Goal: Task Accomplishment & Management: Manage account settings

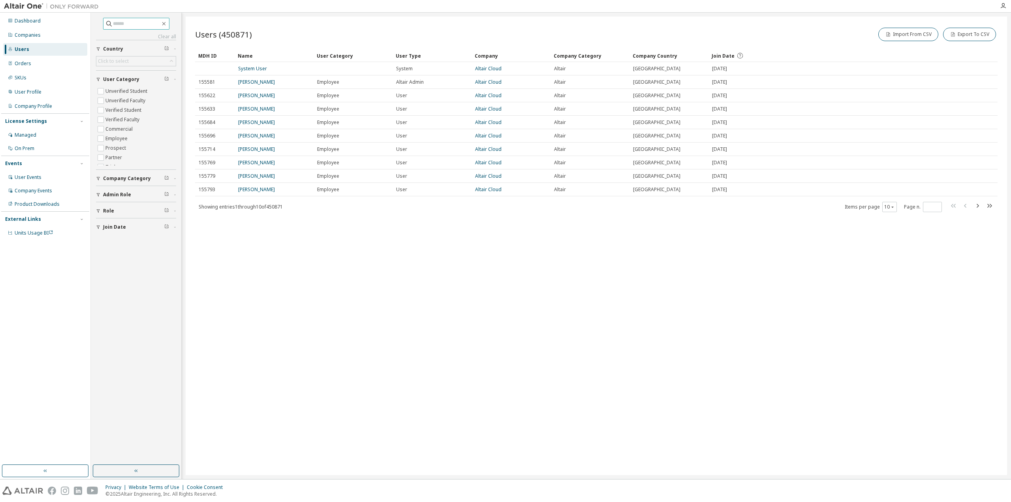
click at [149, 21] on input "text" at bounding box center [136, 24] width 47 height 8
paste input "**********"
type input "**********"
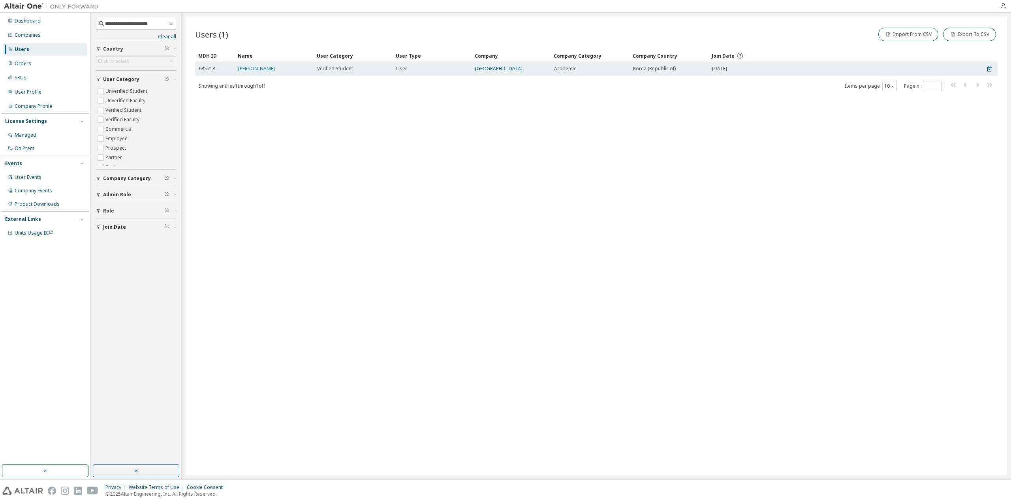
click at [252, 66] on link "[PERSON_NAME]" at bounding box center [256, 68] width 37 height 7
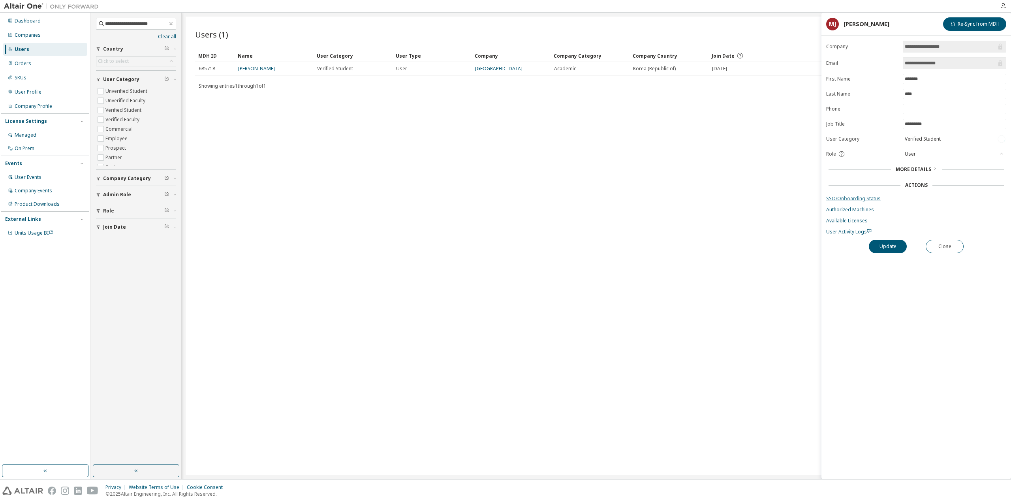
click at [846, 196] on link "SSO/Onboarding Status" at bounding box center [916, 199] width 180 height 6
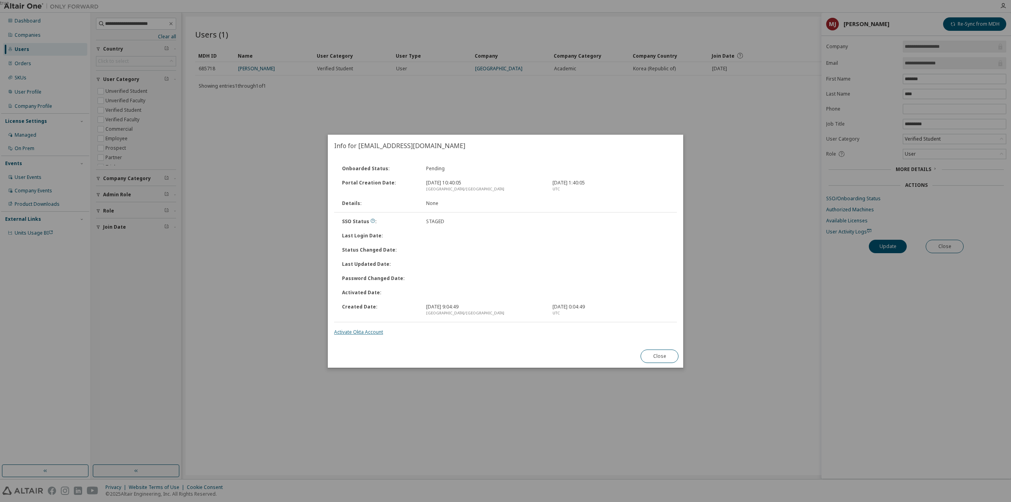
click at [357, 331] on link "Activate Okta Account" at bounding box center [358, 332] width 49 height 7
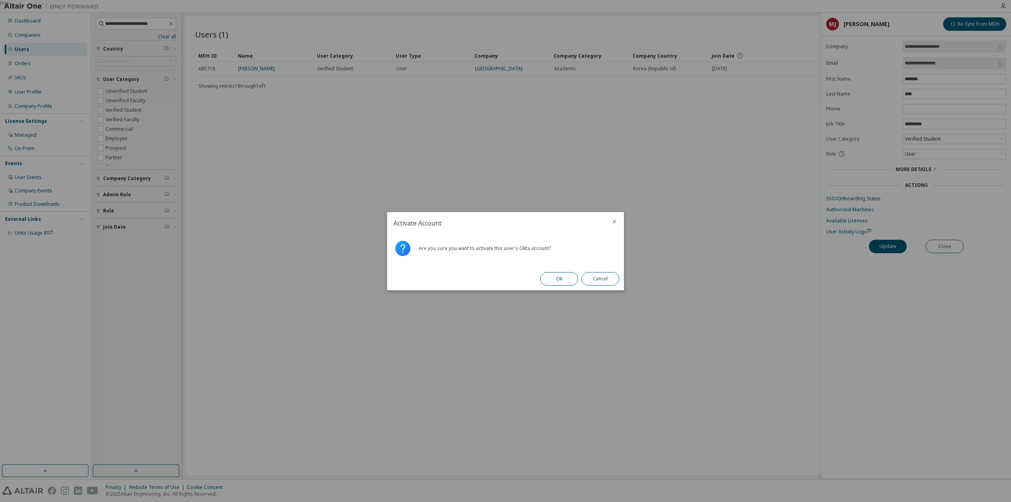
click at [569, 278] on button "Ok" at bounding box center [559, 278] width 38 height 13
click at [605, 281] on button "Close" at bounding box center [600, 278] width 38 height 13
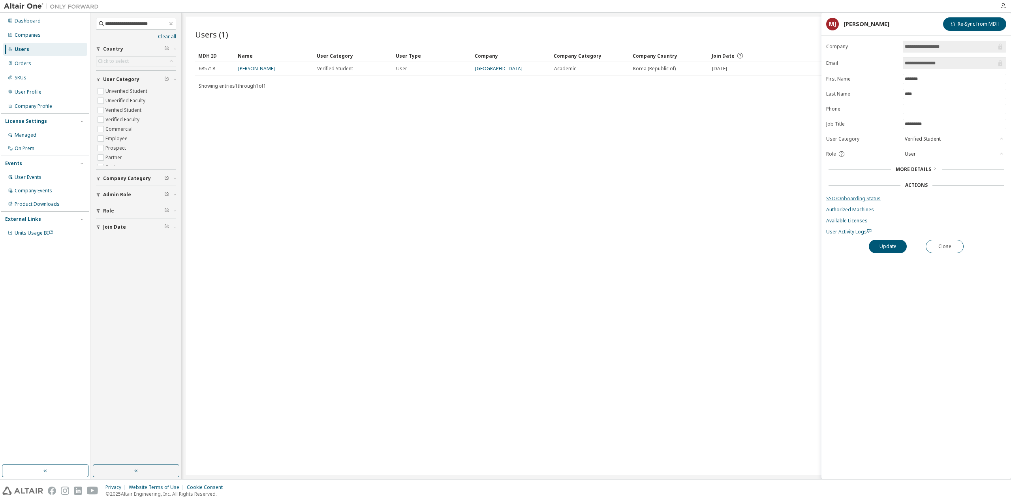
click at [855, 196] on link "SSO/Onboarding Status" at bounding box center [916, 199] width 180 height 6
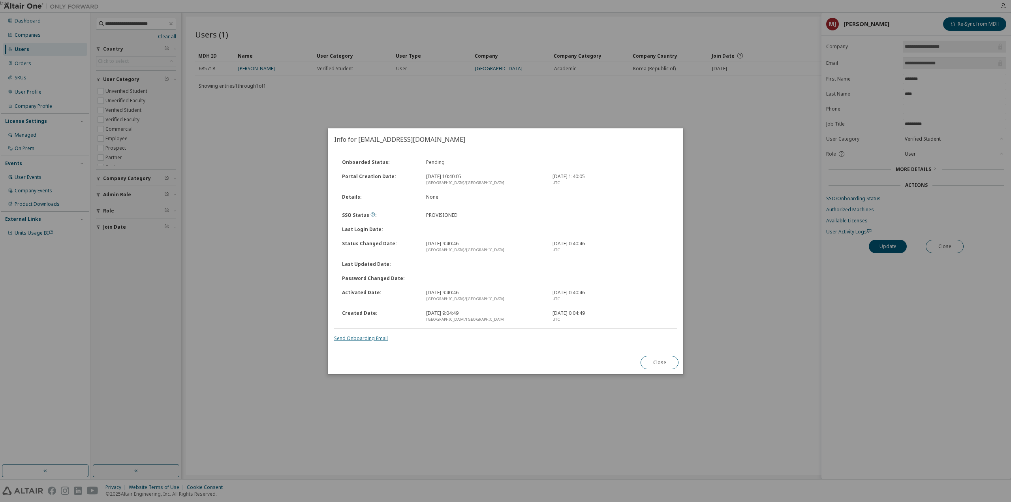
click at [380, 341] on link "Send Onboarding Email" at bounding box center [361, 338] width 54 height 7
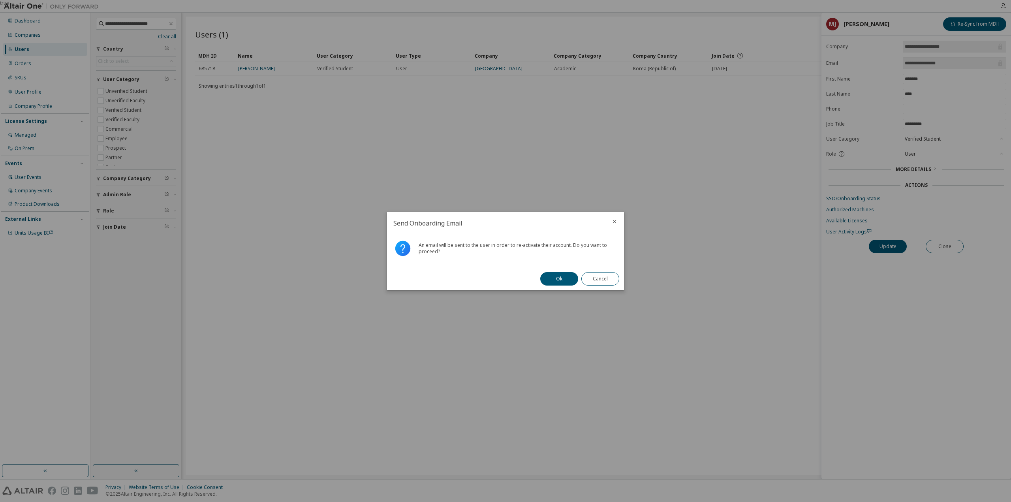
click at [566, 277] on button "Ok" at bounding box center [559, 278] width 38 height 13
click at [604, 276] on button "Close" at bounding box center [600, 278] width 38 height 13
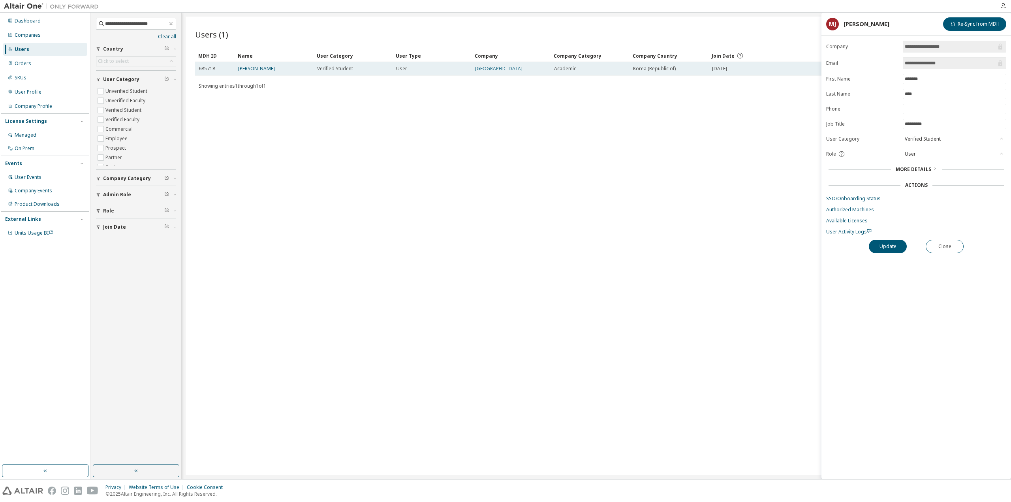
click at [509, 67] on link "[GEOGRAPHIC_DATA]" at bounding box center [498, 68] width 47 height 7
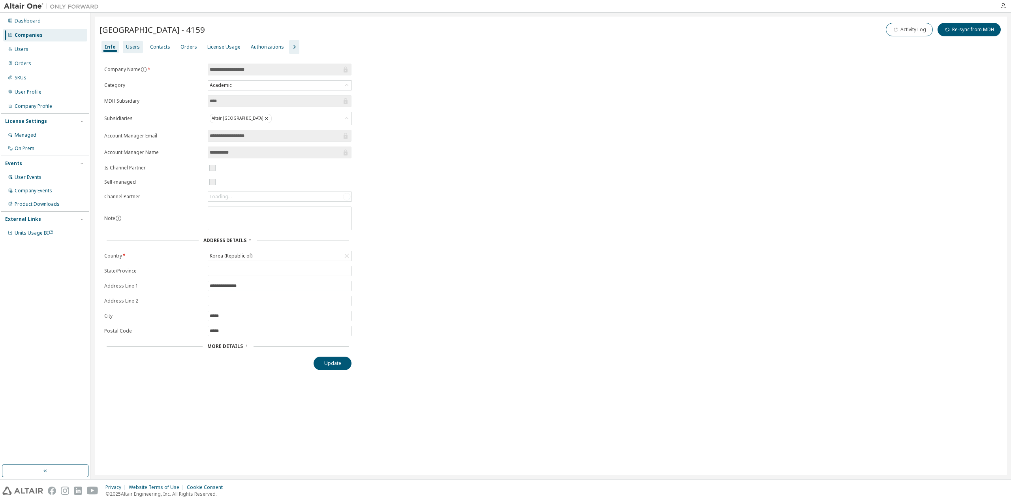
click at [135, 48] on div "Users" at bounding box center [133, 47] width 14 height 6
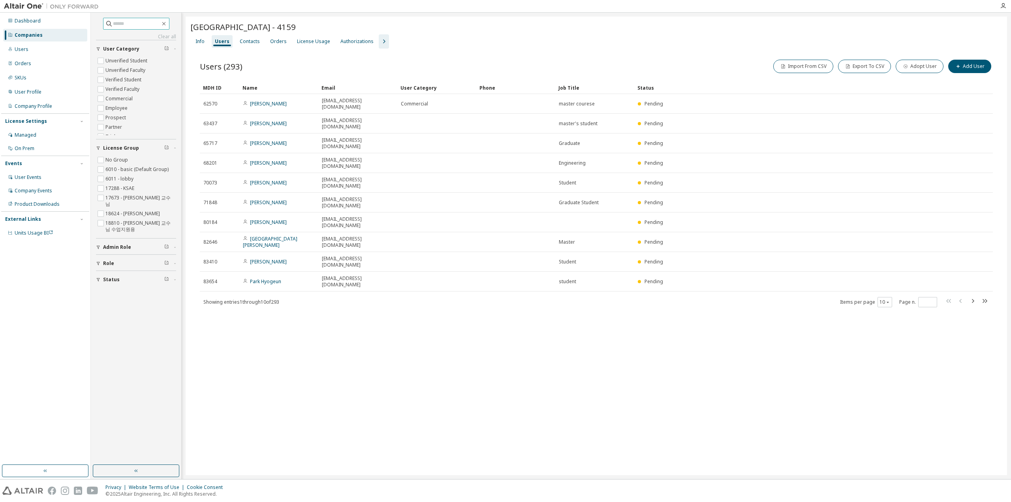
click at [153, 18] on span at bounding box center [136, 24] width 66 height 12
click at [155, 23] on input "text" at bounding box center [136, 24] width 47 height 8
paste input "**********"
type input "**********"
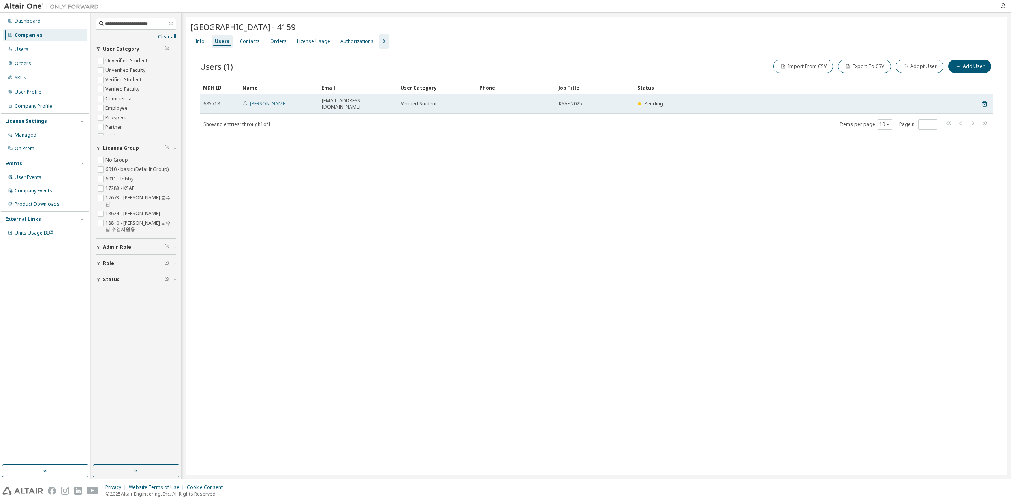
click at [271, 100] on link "[PERSON_NAME]" at bounding box center [268, 103] width 37 height 7
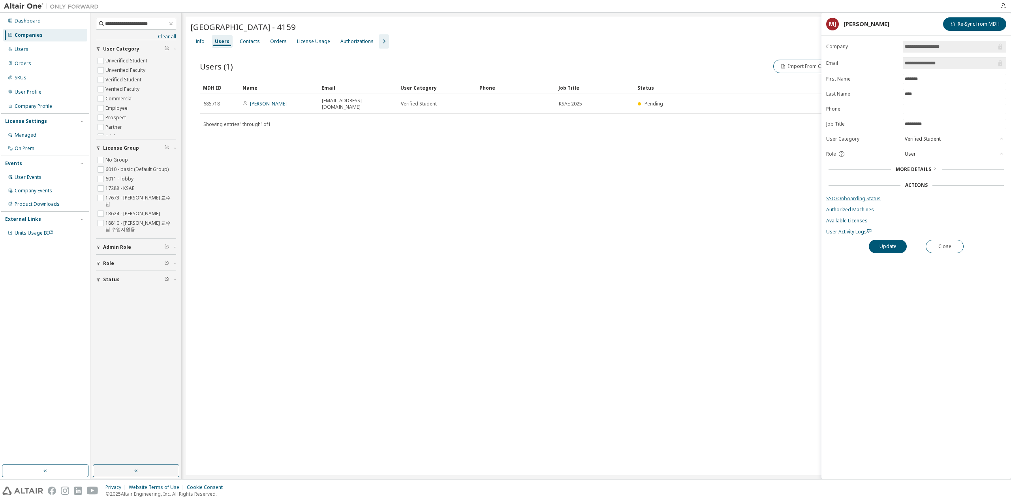
click at [873, 198] on link "SSO/Onboarding Status" at bounding box center [916, 199] width 180 height 6
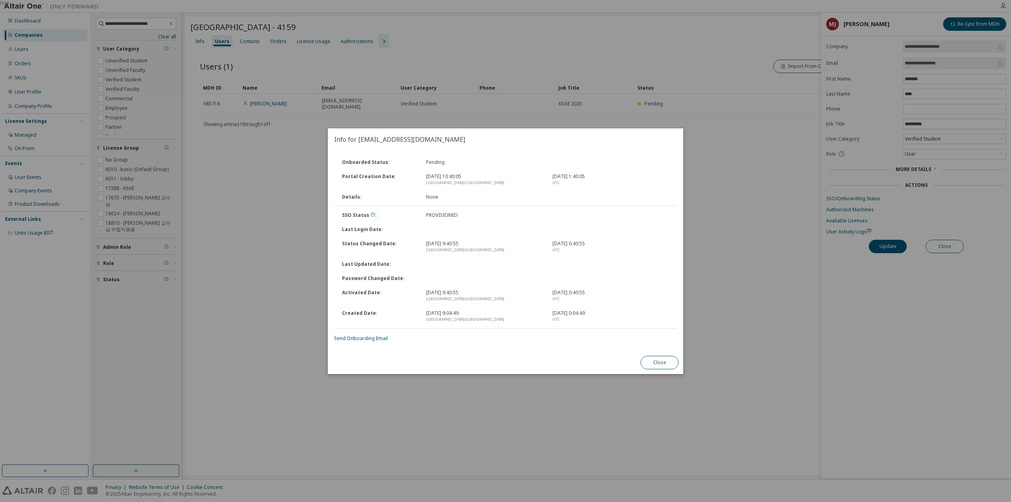
drag, startPoint x: 663, startPoint y: 359, endPoint x: 734, endPoint y: 272, distance: 112.1
click at [663, 359] on button "Close" at bounding box center [660, 362] width 38 height 13
